Goal: Transaction & Acquisition: Purchase product/service

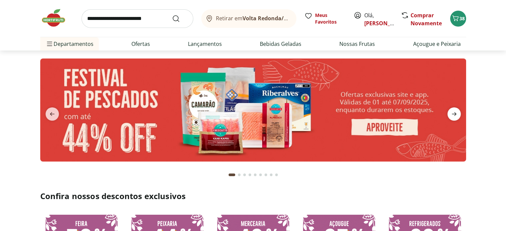
click at [454, 116] on icon "next" at bounding box center [454, 114] width 8 height 8
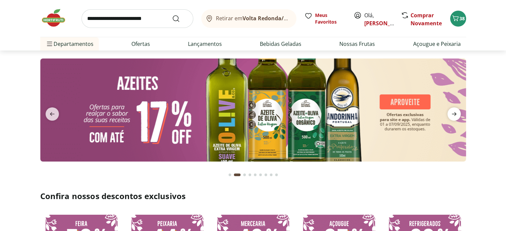
click at [454, 116] on icon "next" at bounding box center [454, 114] width 8 height 8
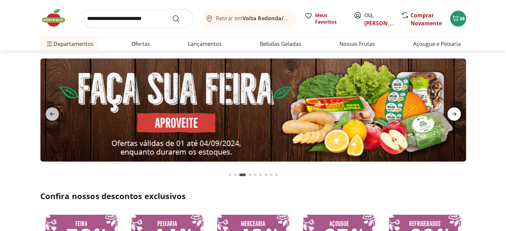
click at [454, 116] on icon "next" at bounding box center [454, 114] width 8 height 8
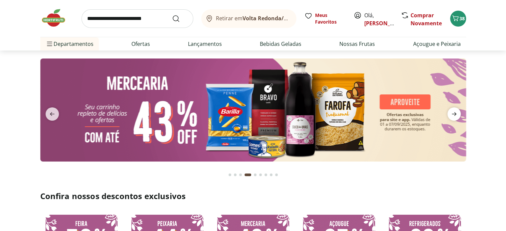
click at [454, 116] on icon "next" at bounding box center [454, 114] width 8 height 8
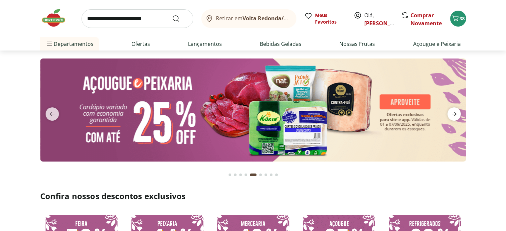
click at [454, 116] on icon "next" at bounding box center [454, 114] width 8 height 8
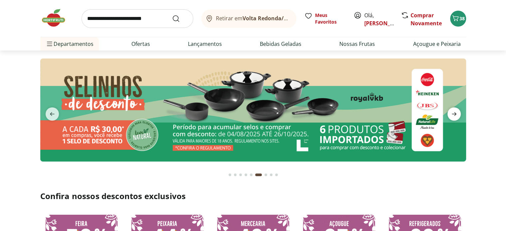
click at [454, 116] on icon "next" at bounding box center [454, 114] width 8 height 8
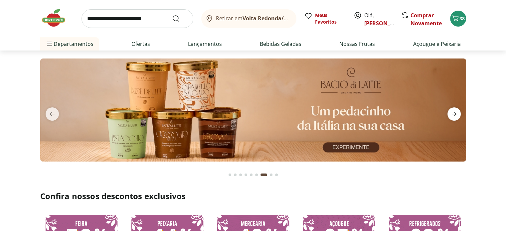
click at [454, 116] on icon "next" at bounding box center [454, 114] width 8 height 8
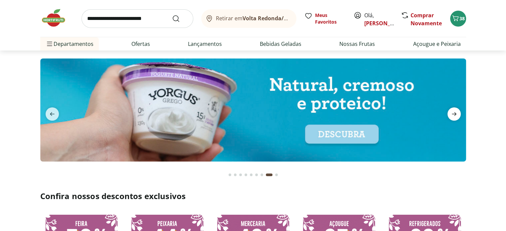
click at [454, 116] on icon "next" at bounding box center [454, 114] width 8 height 8
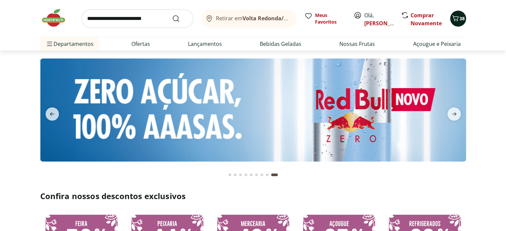
click at [456, 21] on icon "Carrinho" at bounding box center [455, 18] width 8 height 8
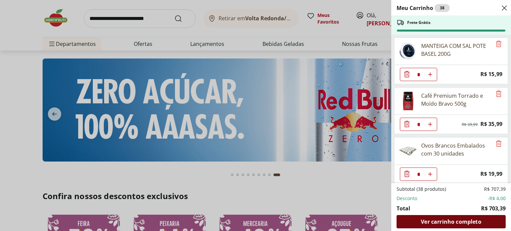
click at [452, 219] on span "Ver carrinho completo" at bounding box center [451, 221] width 60 height 5
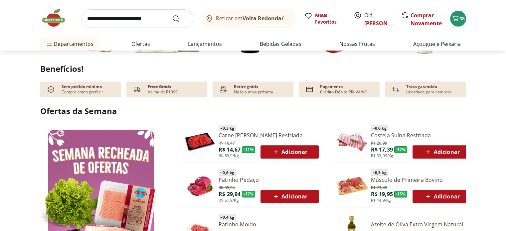
scroll to position [266, 0]
